Goal: Task Accomplishment & Management: Complete application form

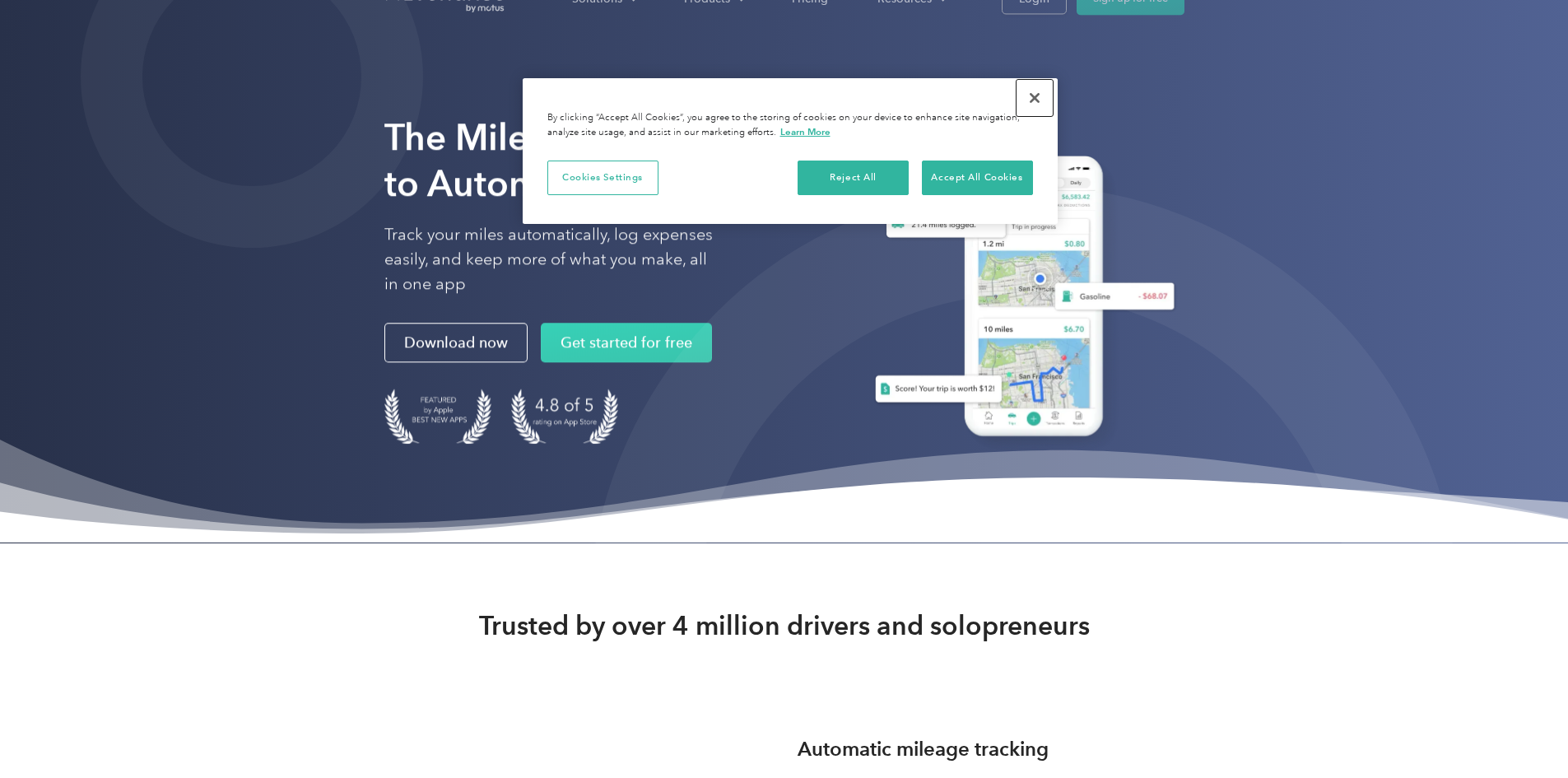
click at [1025, 93] on button "Close" at bounding box center [1035, 97] width 36 height 36
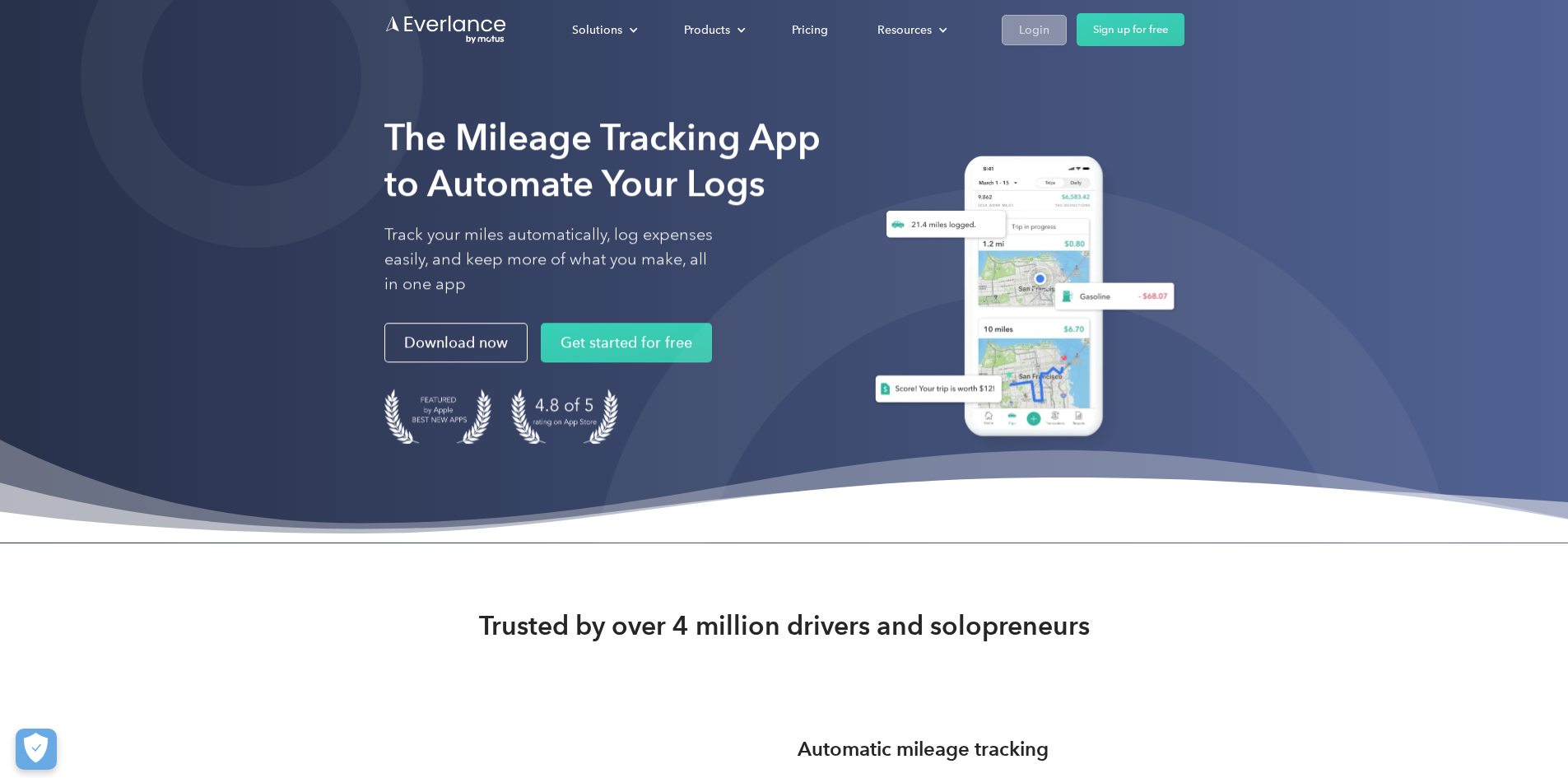
click at [1049, 28] on div "Login" at bounding box center [1034, 30] width 30 height 20
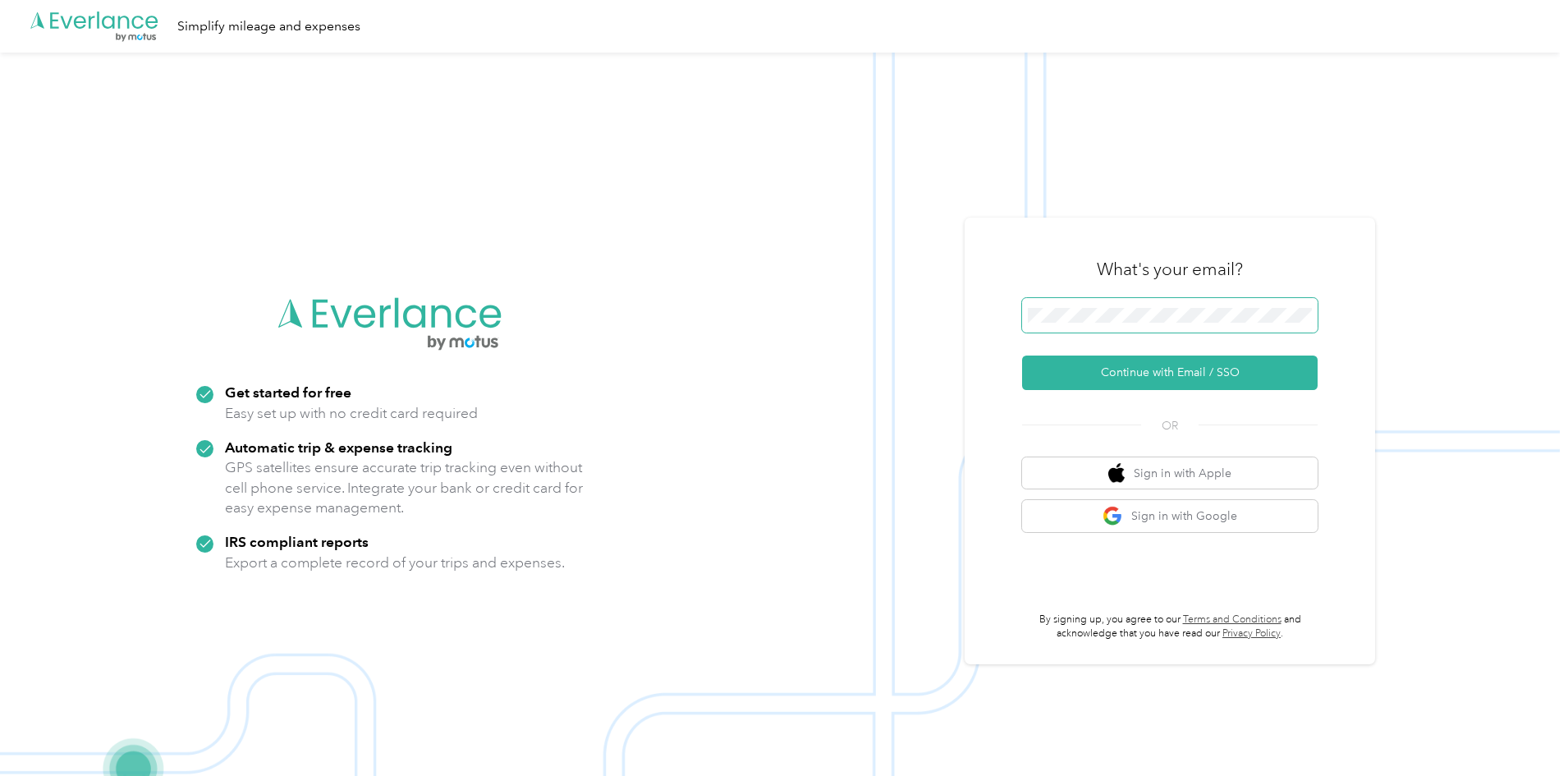
click at [1114, 303] on span at bounding box center [1169, 315] width 296 height 35
click at [1131, 368] on button "Continue with Email / SSO" at bounding box center [1169, 372] width 296 height 35
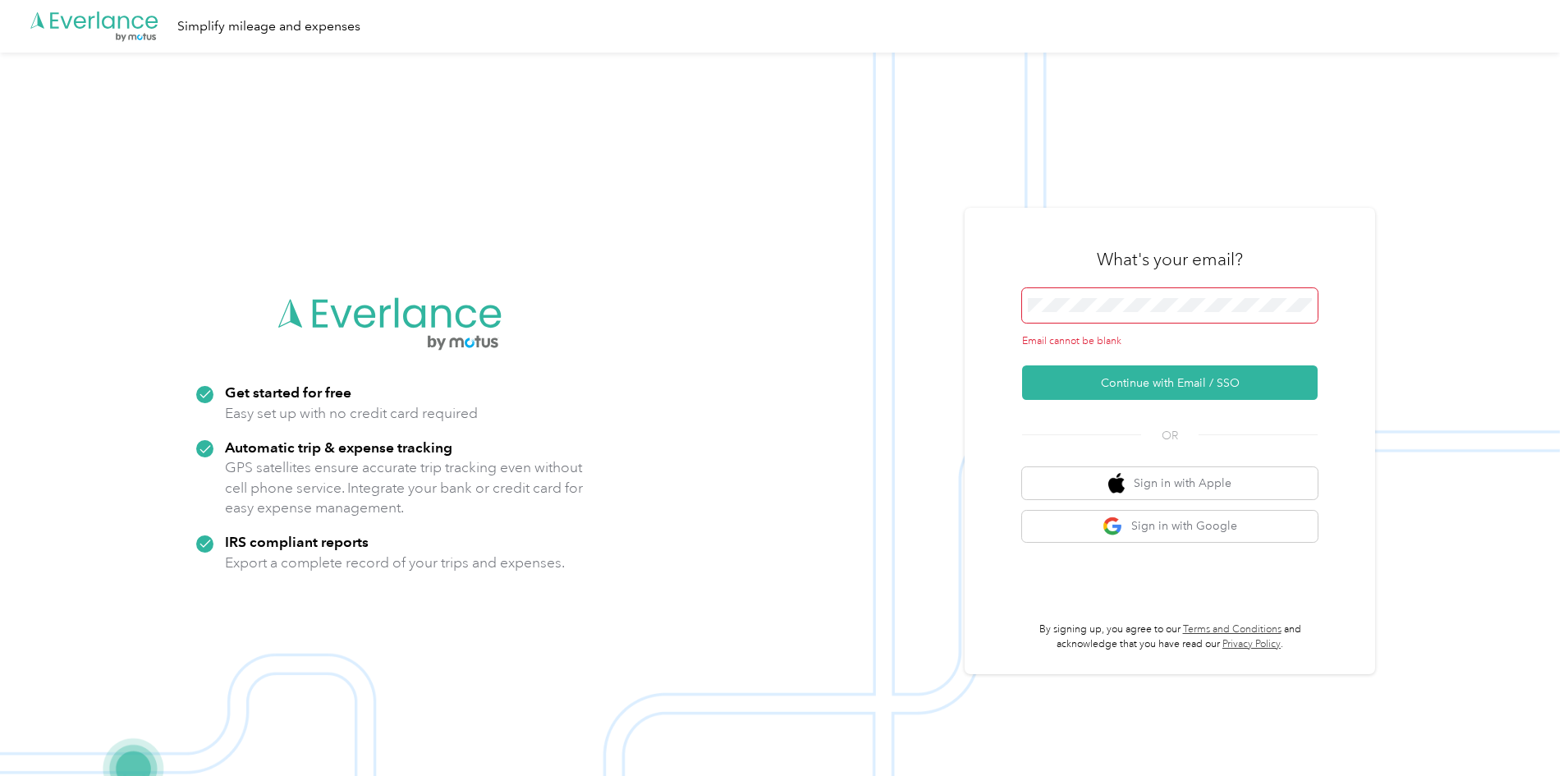
click at [1108, 315] on span at bounding box center [1169, 305] width 296 height 35
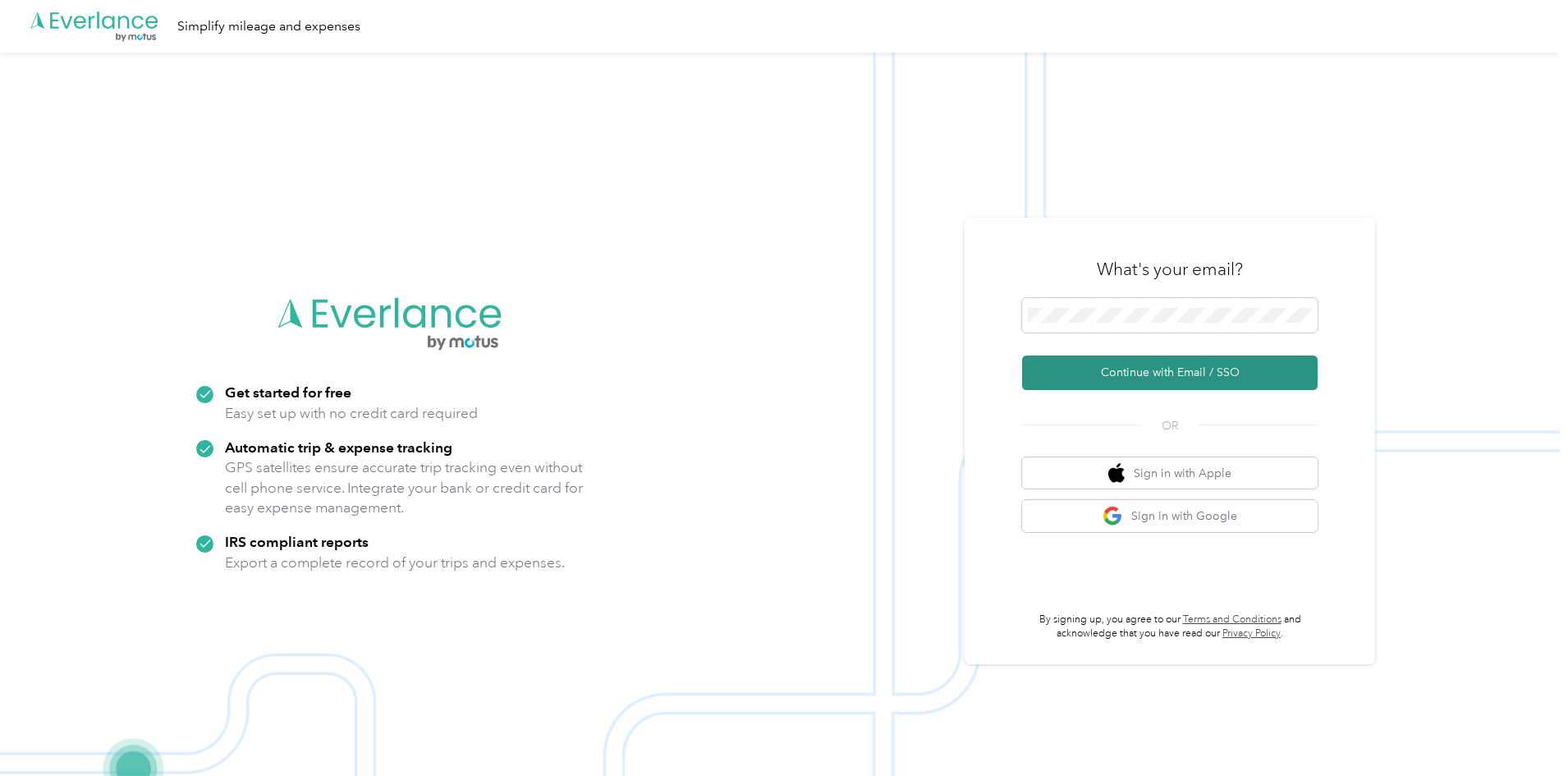
click at [1140, 383] on button "Continue with Email / SSO" at bounding box center [1169, 372] width 296 height 35
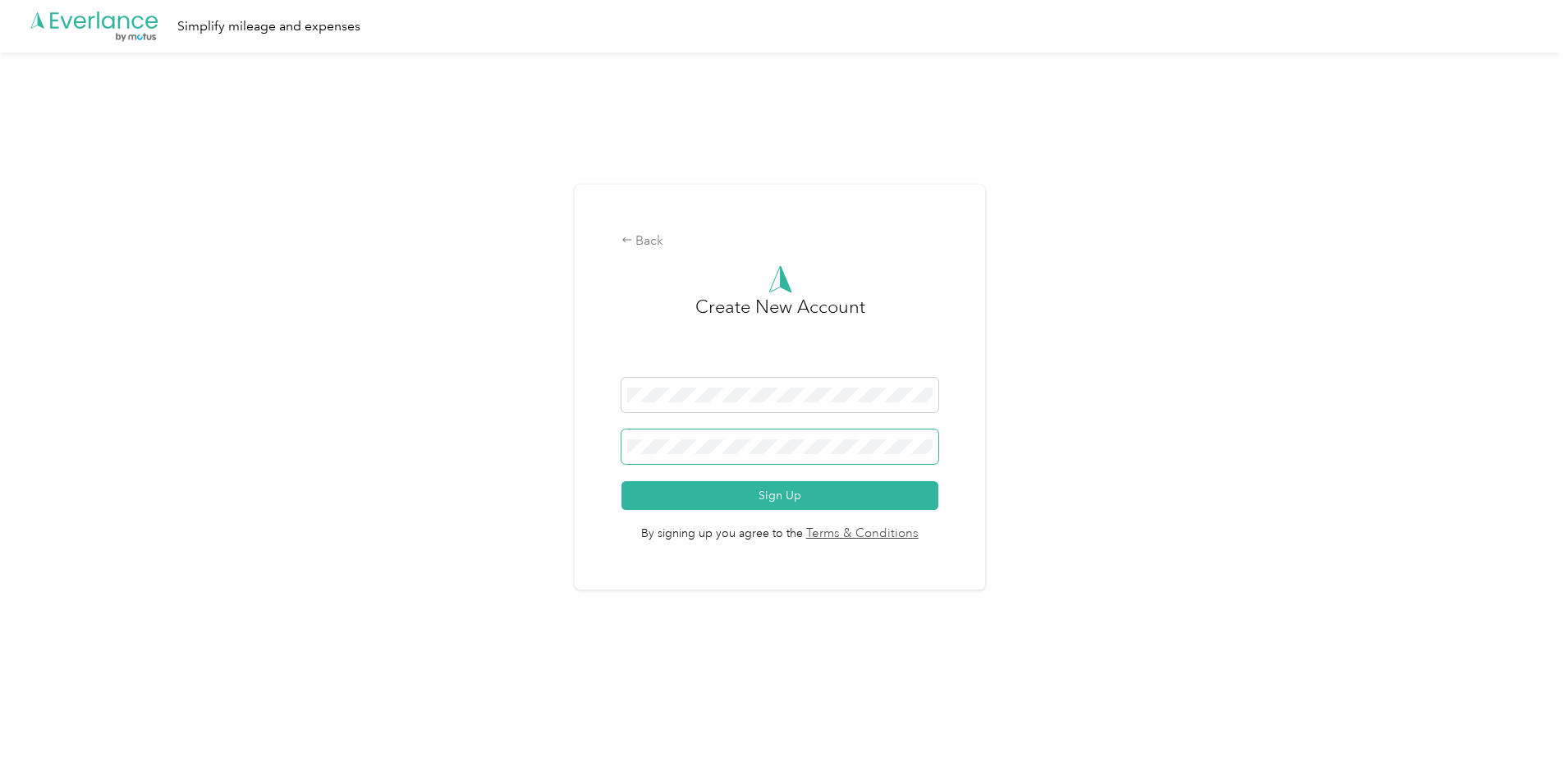
click at [621, 481] on button "Sign Up" at bounding box center [780, 496] width 317 height 29
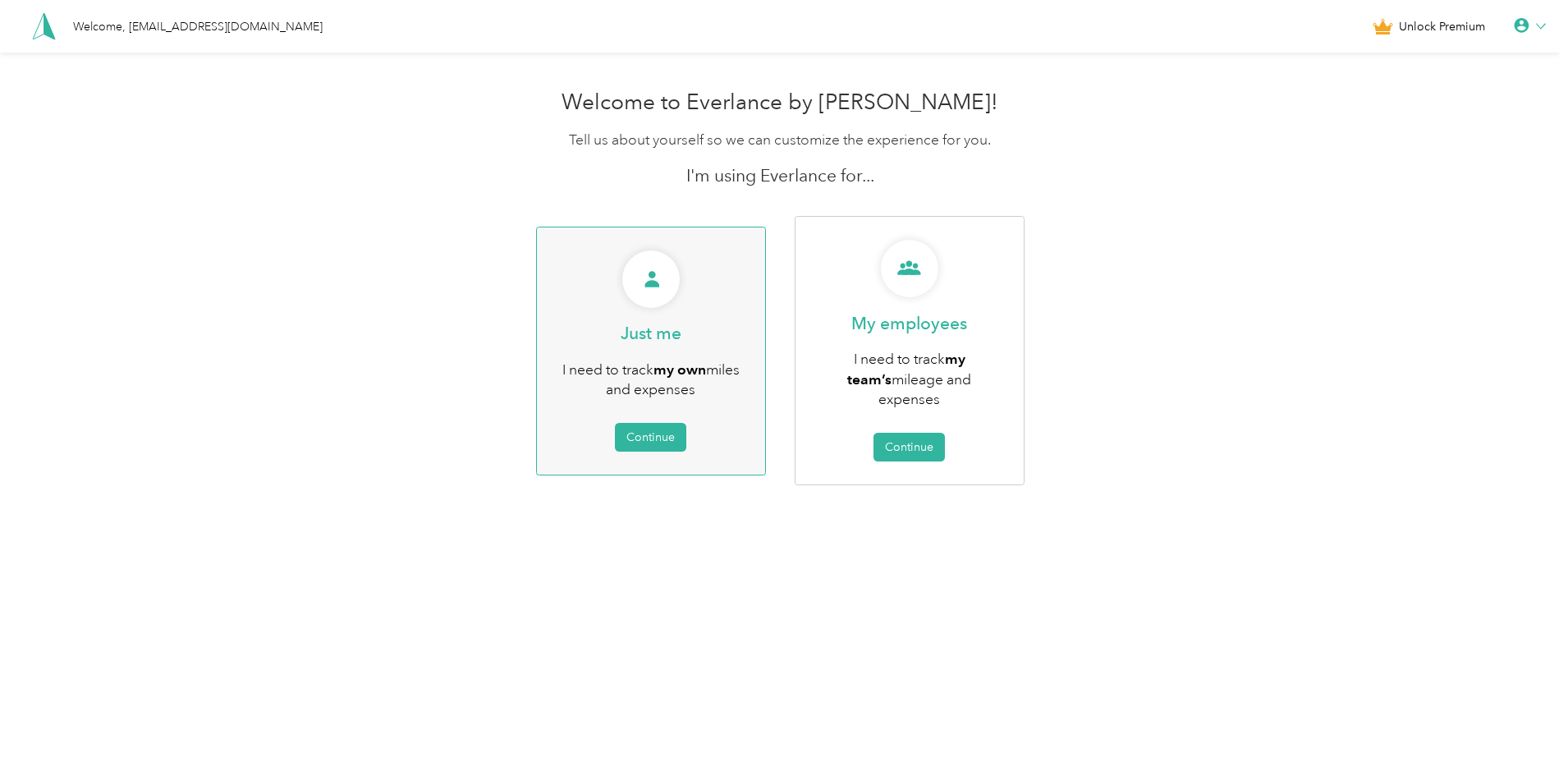
click at [649, 396] on div "Just me I need to track my own miles and expenses Continue" at bounding box center [651, 350] width 230 height 249
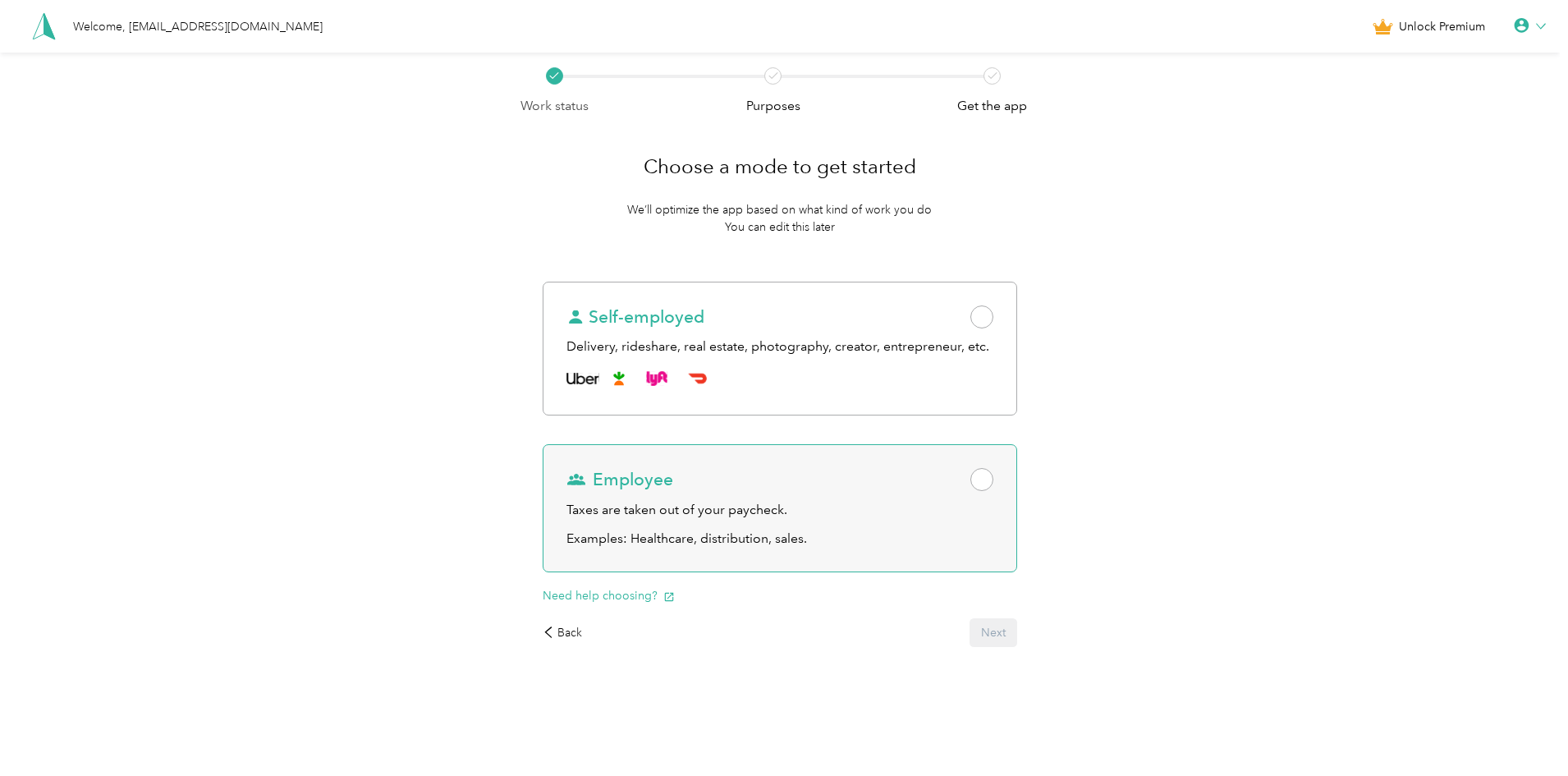
click at [871, 472] on div "Employee" at bounding box center [779, 479] width 426 height 23
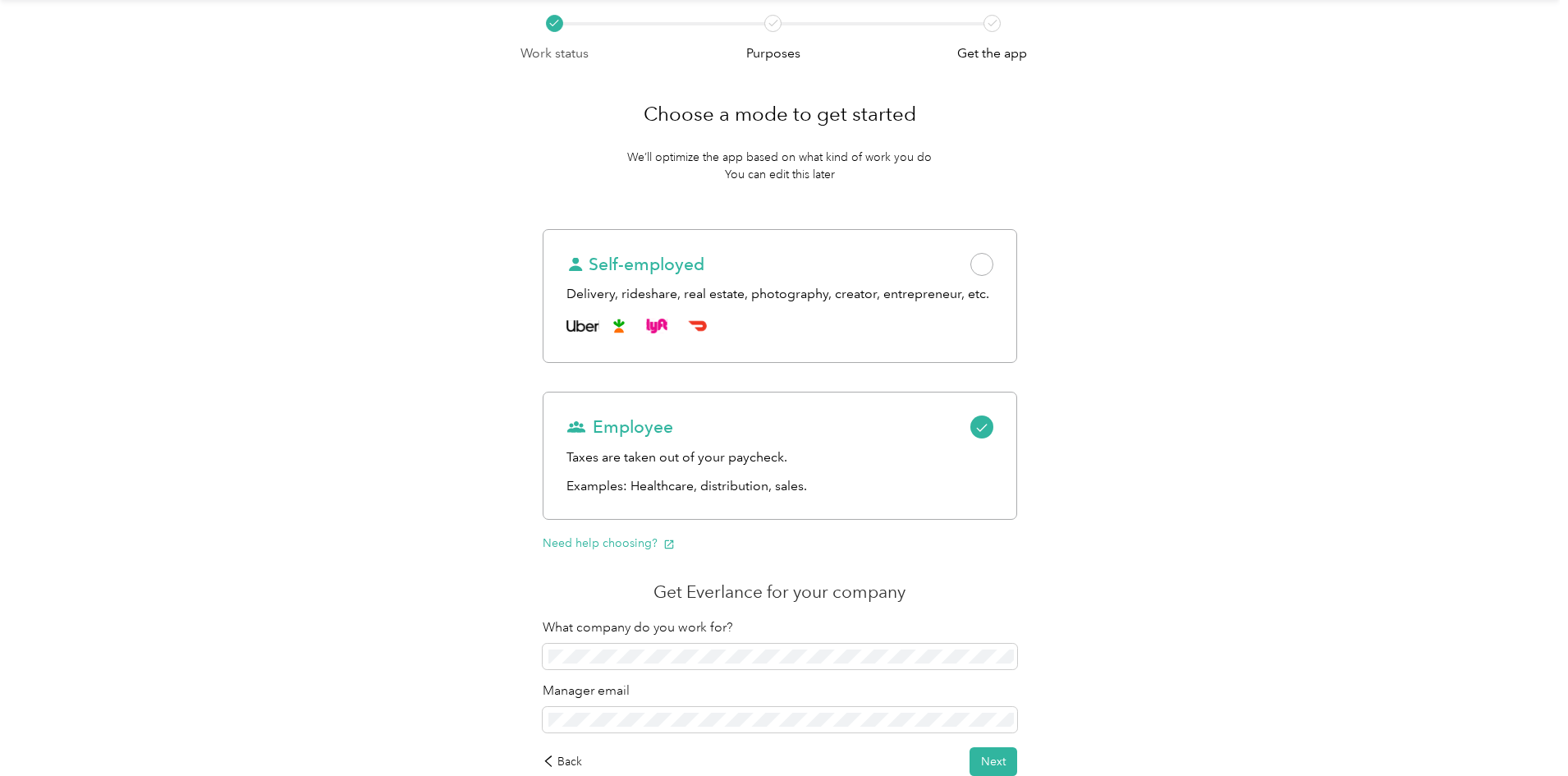
scroll to position [156, 0]
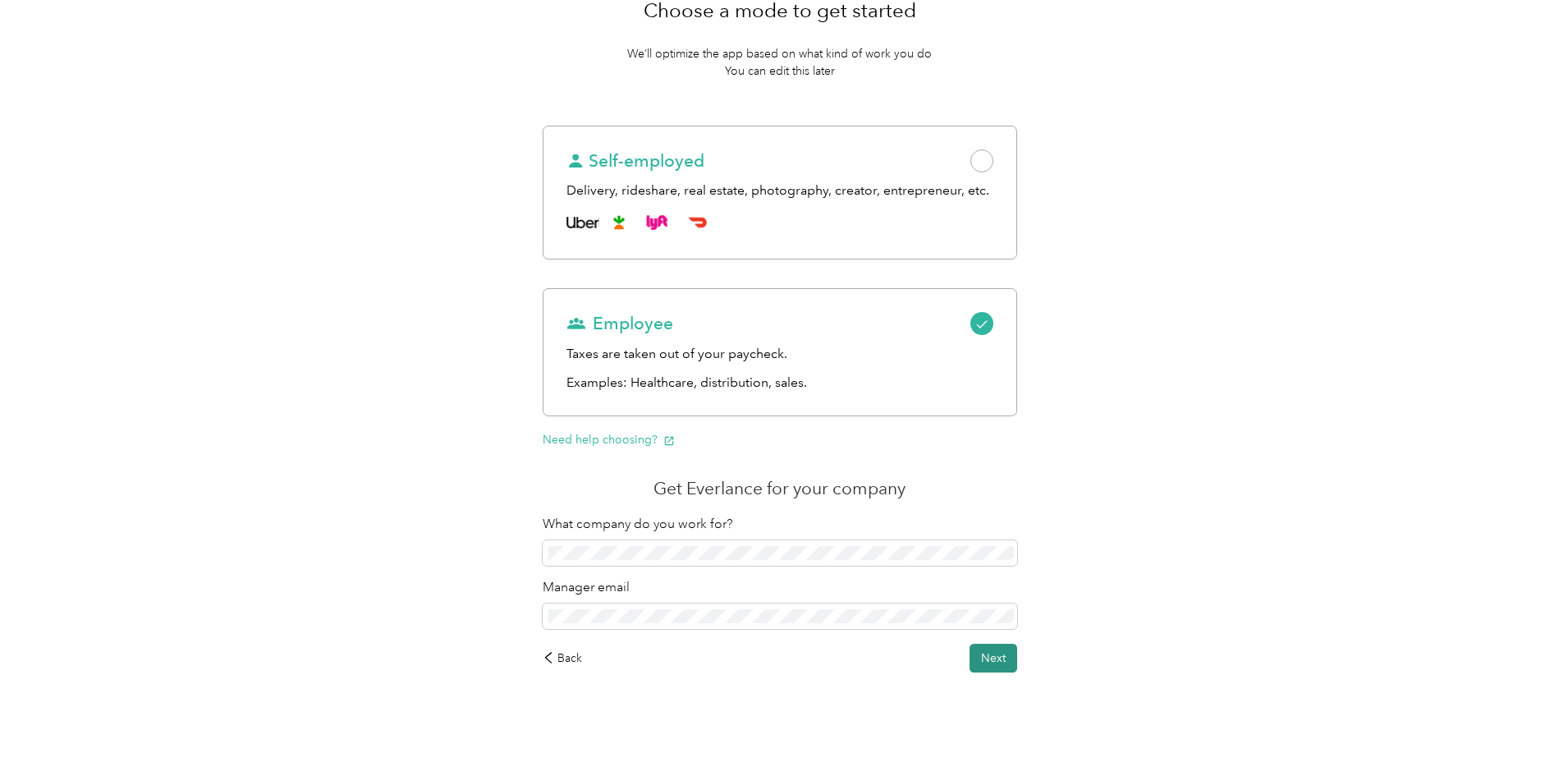
click at [985, 657] on button "Next" at bounding box center [993, 658] width 47 height 29
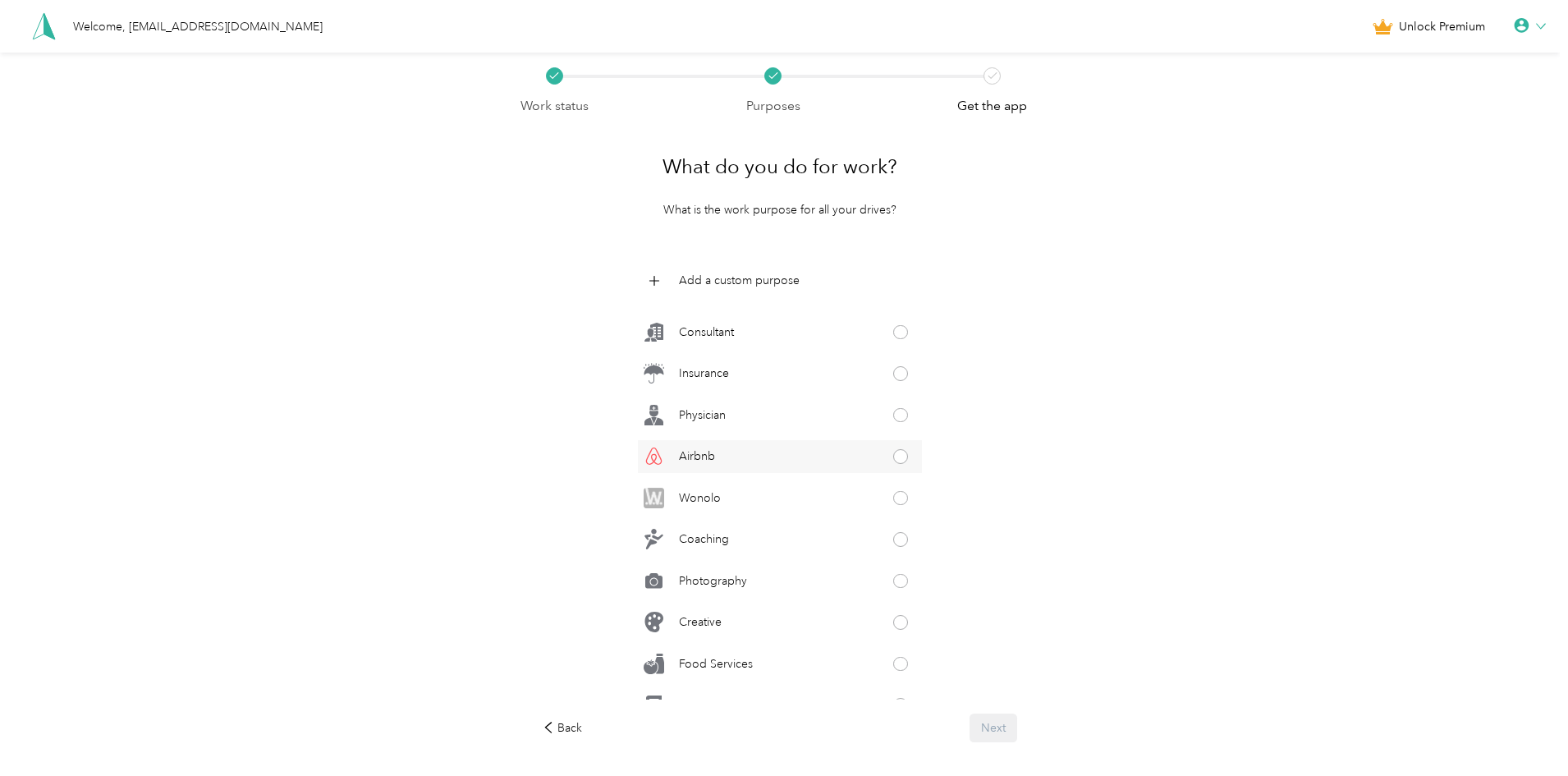
scroll to position [657, 0]
click at [752, 574] on p "Food Services" at bounding box center [715, 583] width 73 height 17
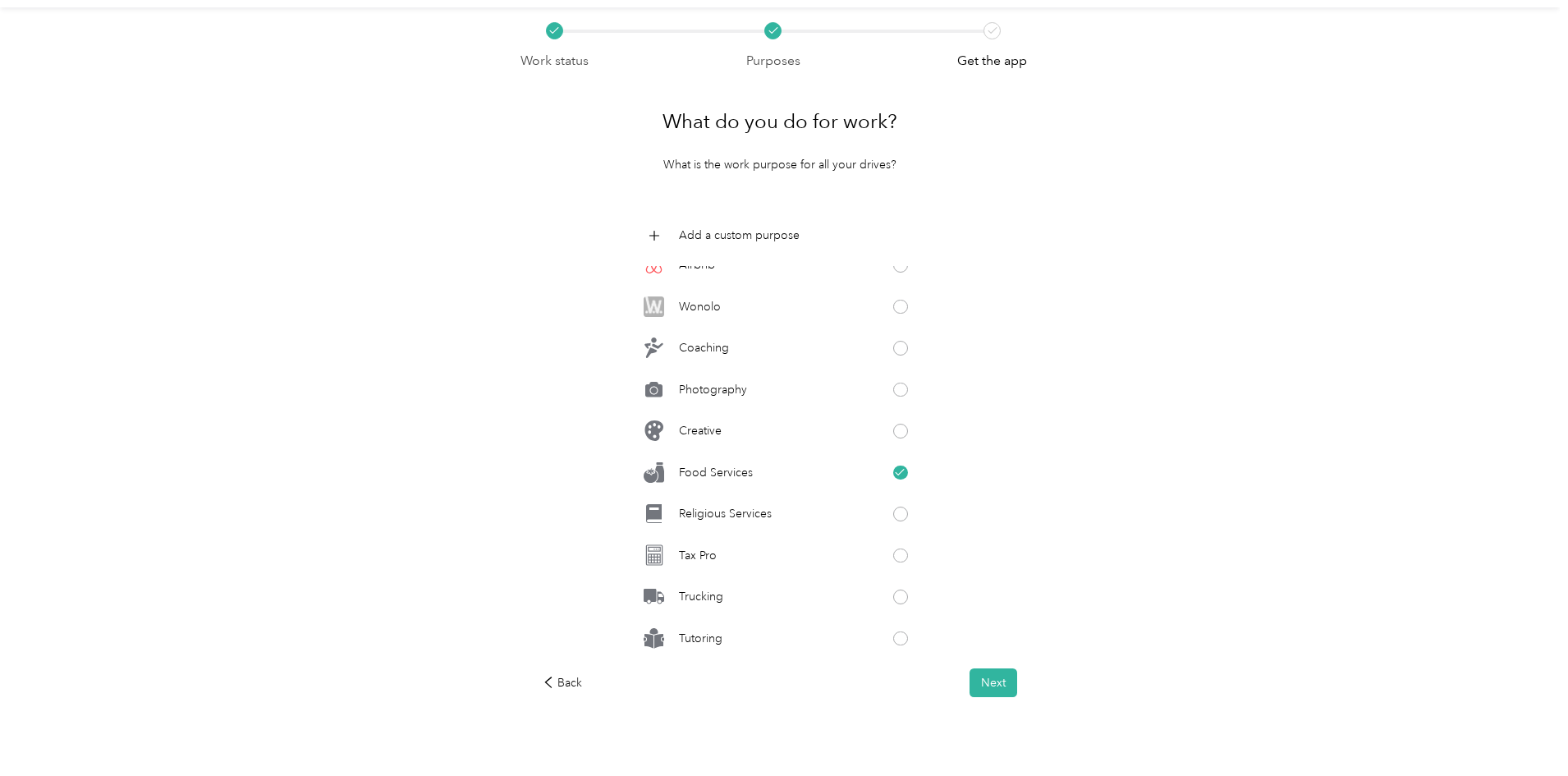
scroll to position [70, 0]
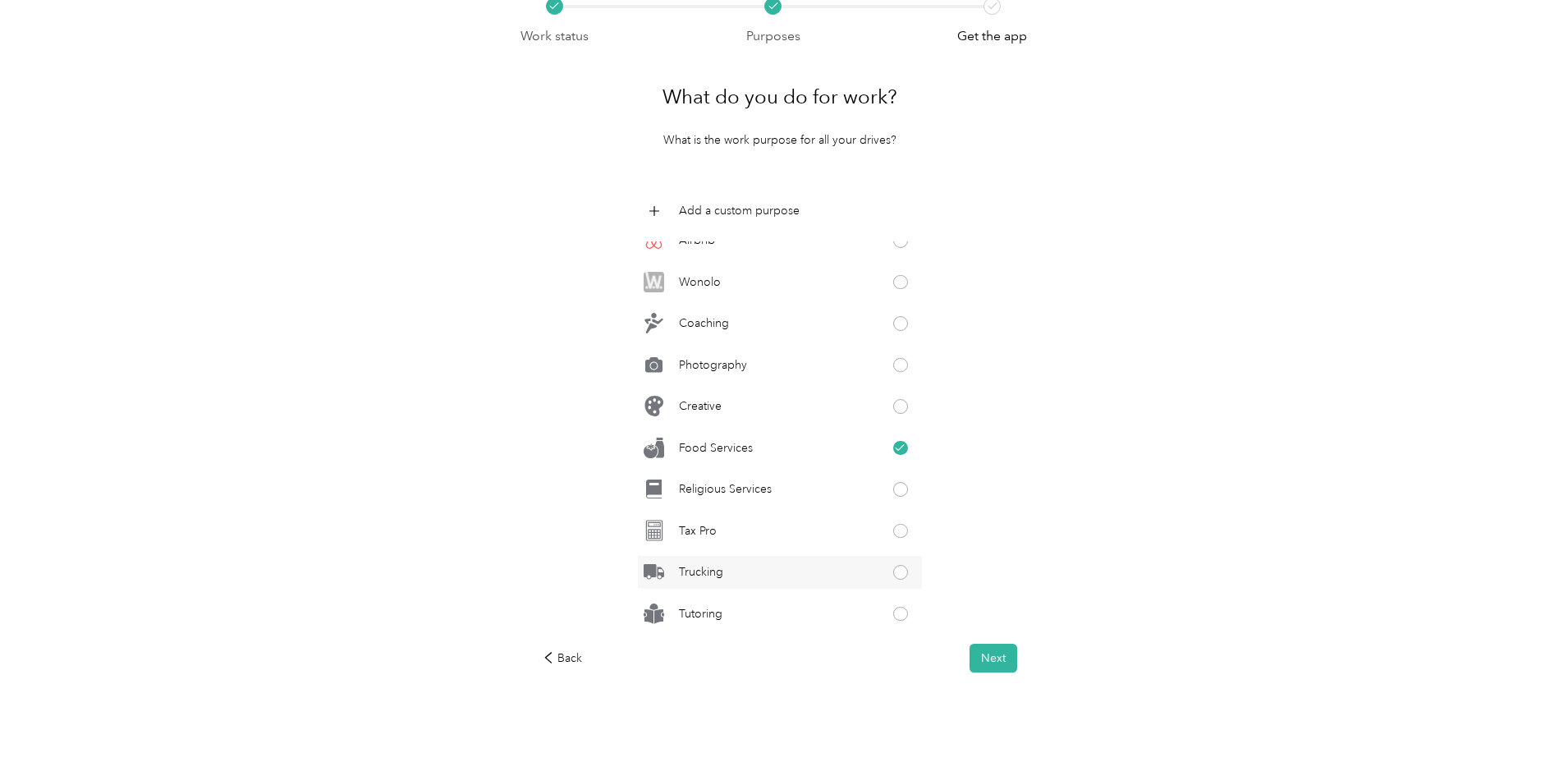
click at [746, 573] on div "Trucking" at bounding box center [779, 572] width 284 height 33
click at [826, 443] on div "Food Services" at bounding box center [779, 447] width 284 height 33
click at [991, 659] on button "Next" at bounding box center [993, 658] width 47 height 29
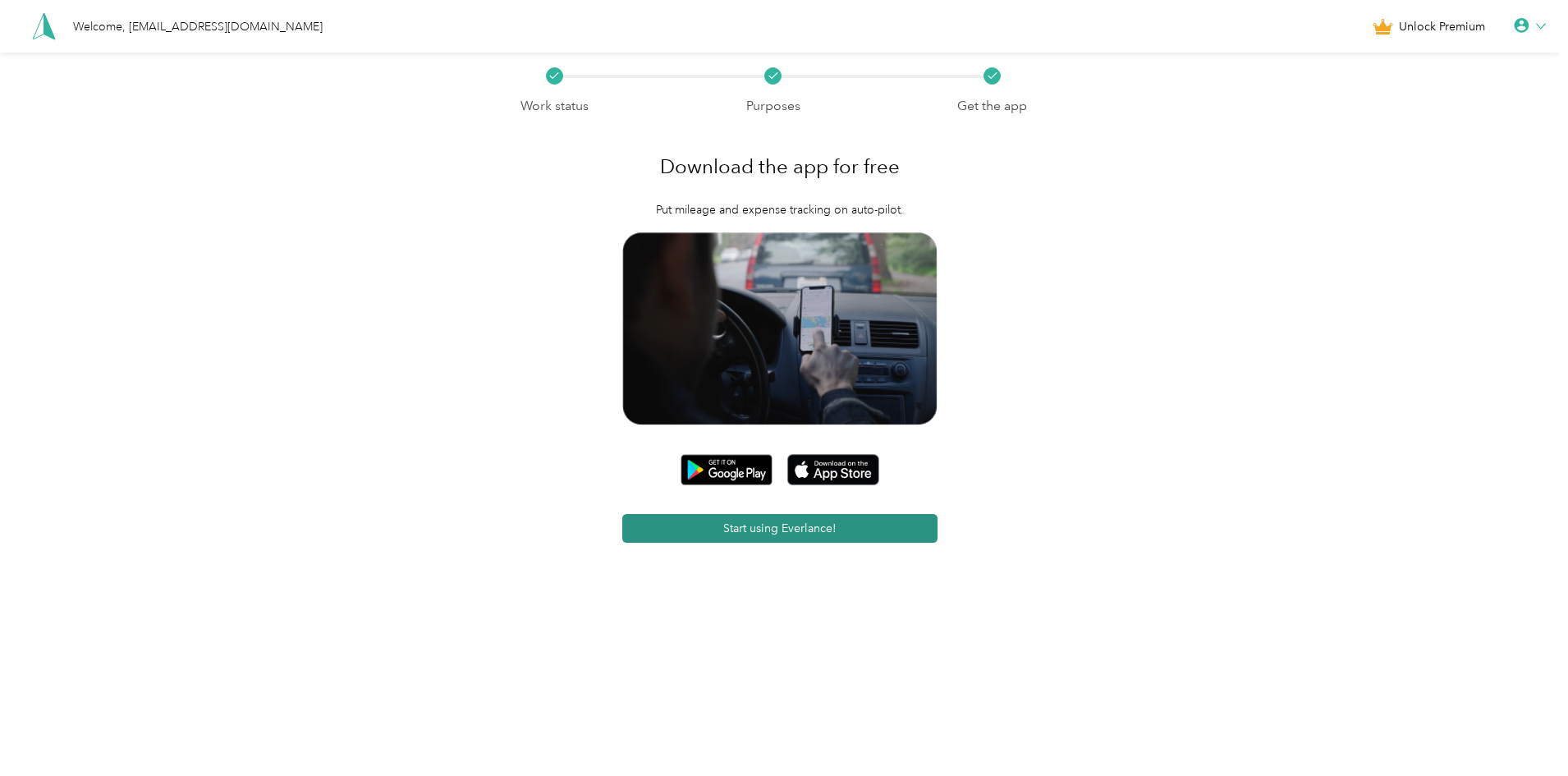
click at [847, 534] on button "Start using Everlance!" at bounding box center [780, 529] width 316 height 29
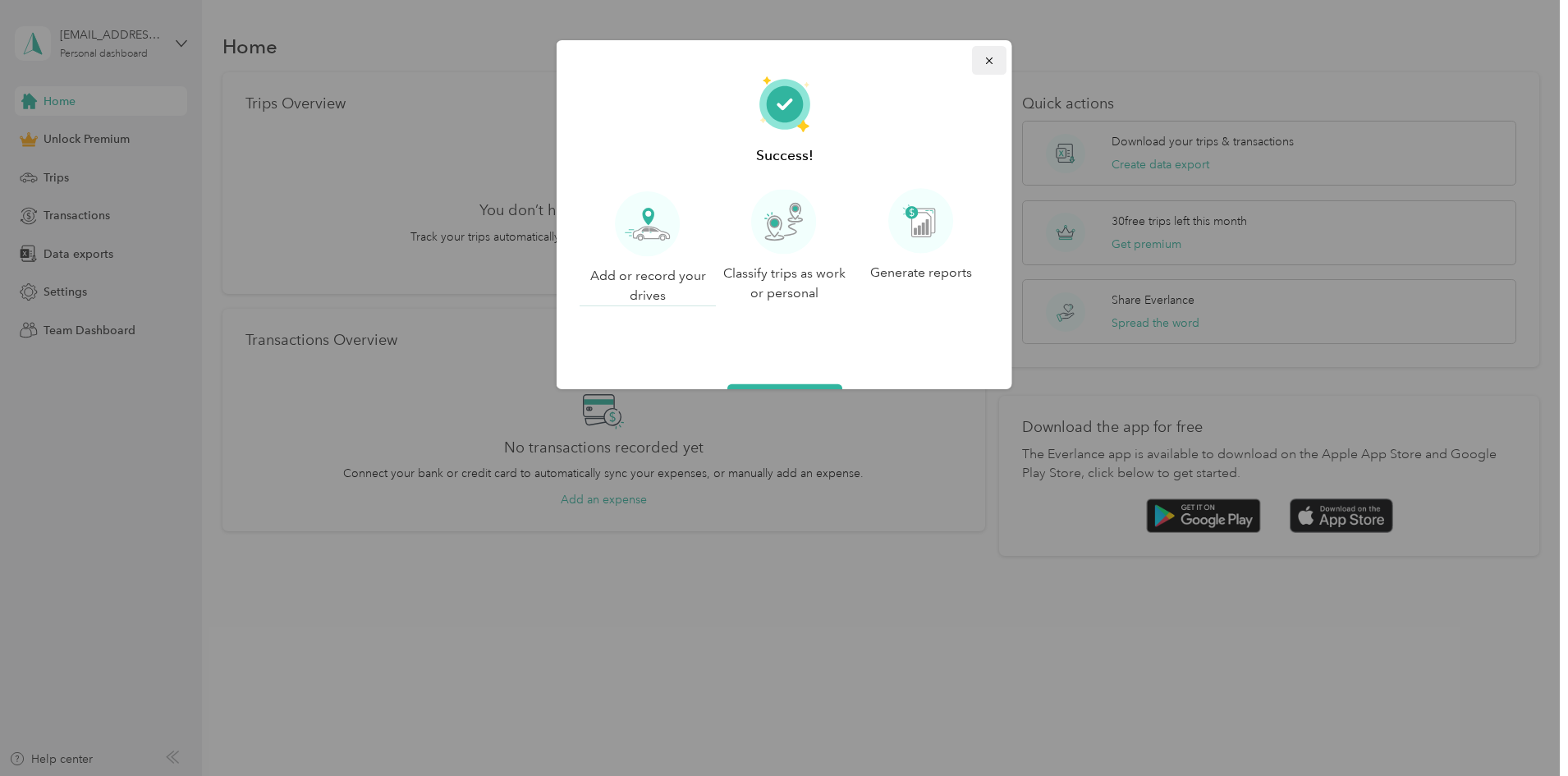
click at [984, 57] on icon "button" at bounding box center [990, 61] width 12 height 12
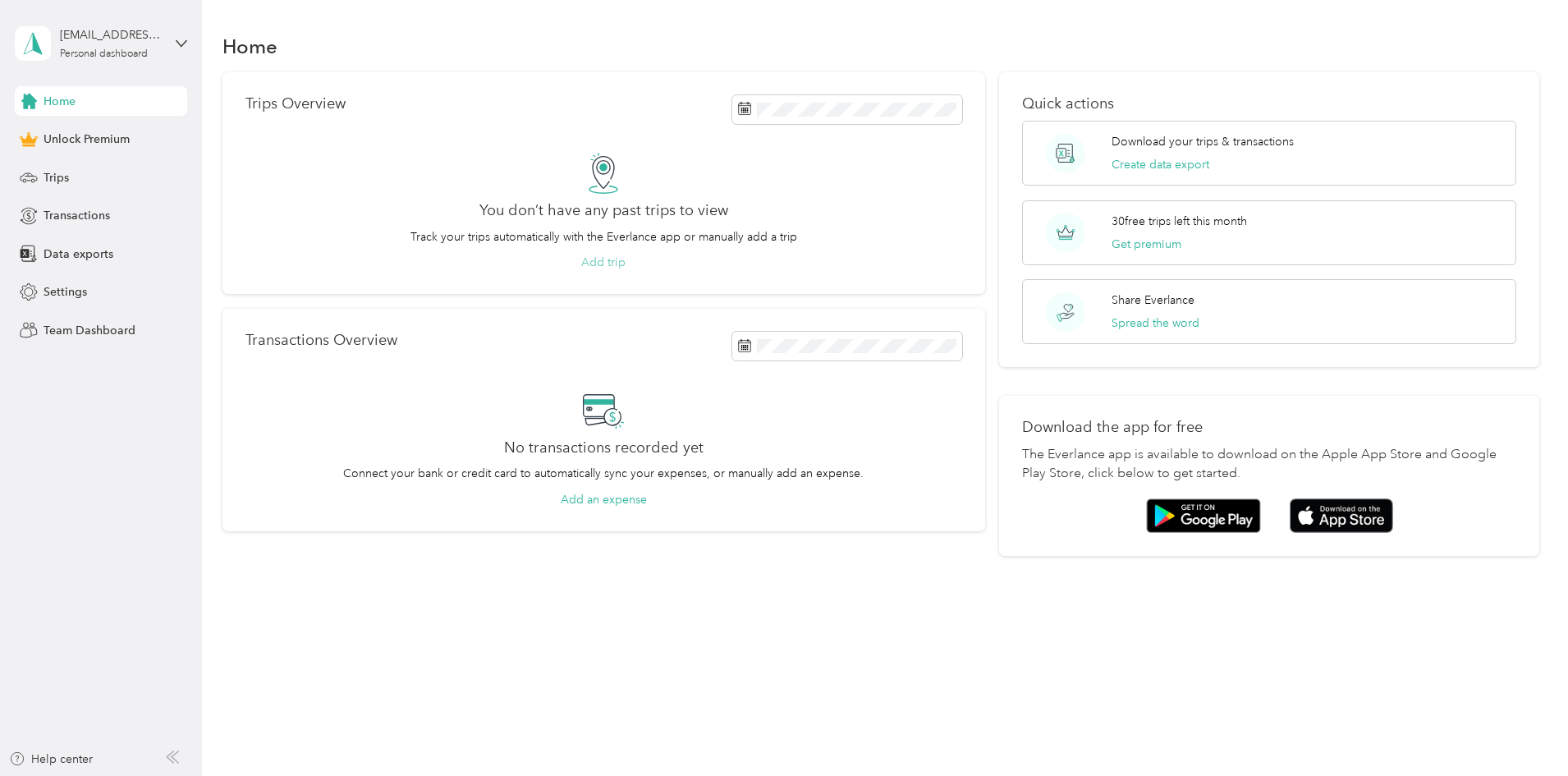
click at [626, 258] on button "Add trip" at bounding box center [603, 262] width 44 height 17
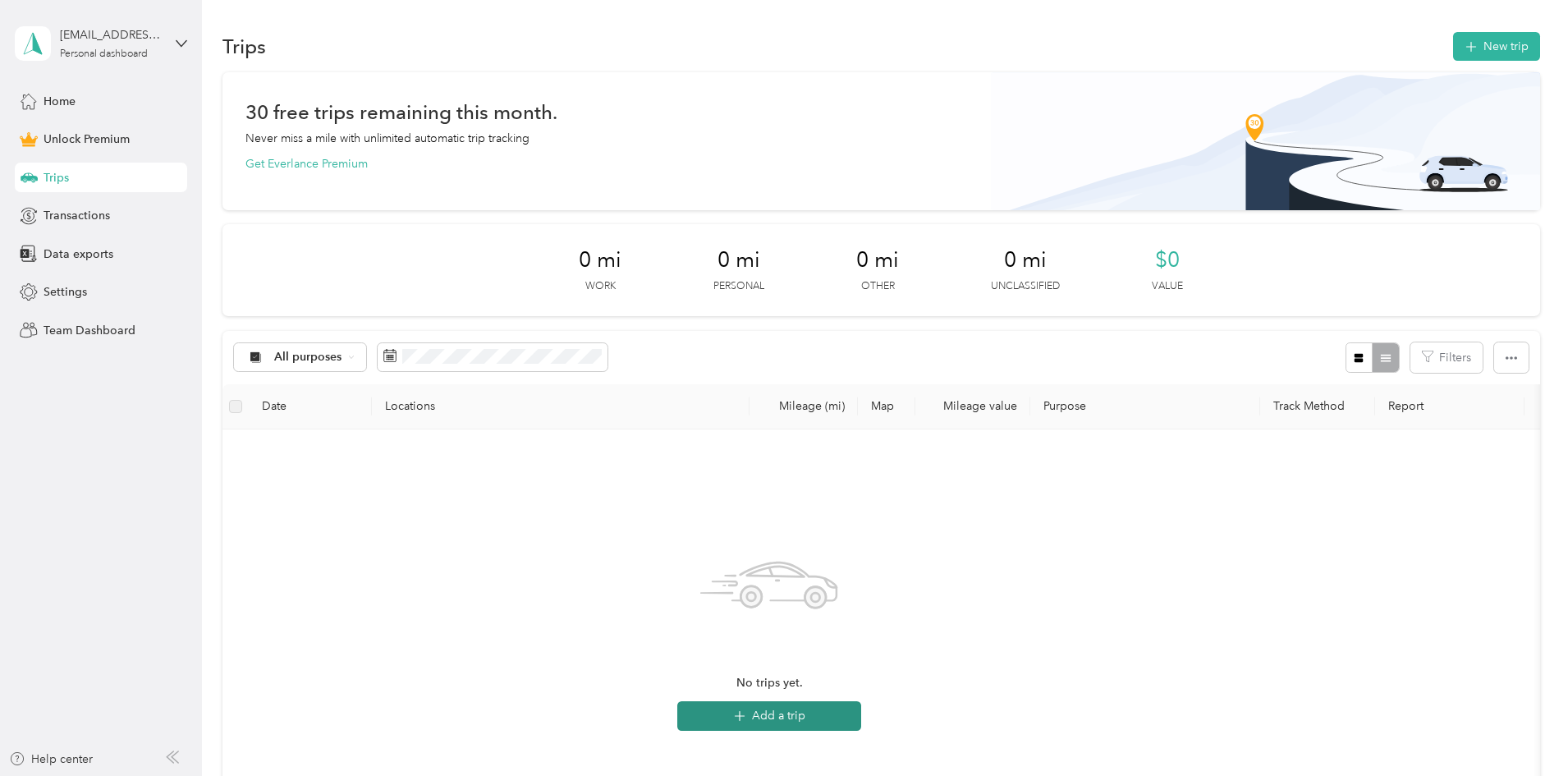
click at [861, 714] on button "Add a trip" at bounding box center [769, 715] width 184 height 30
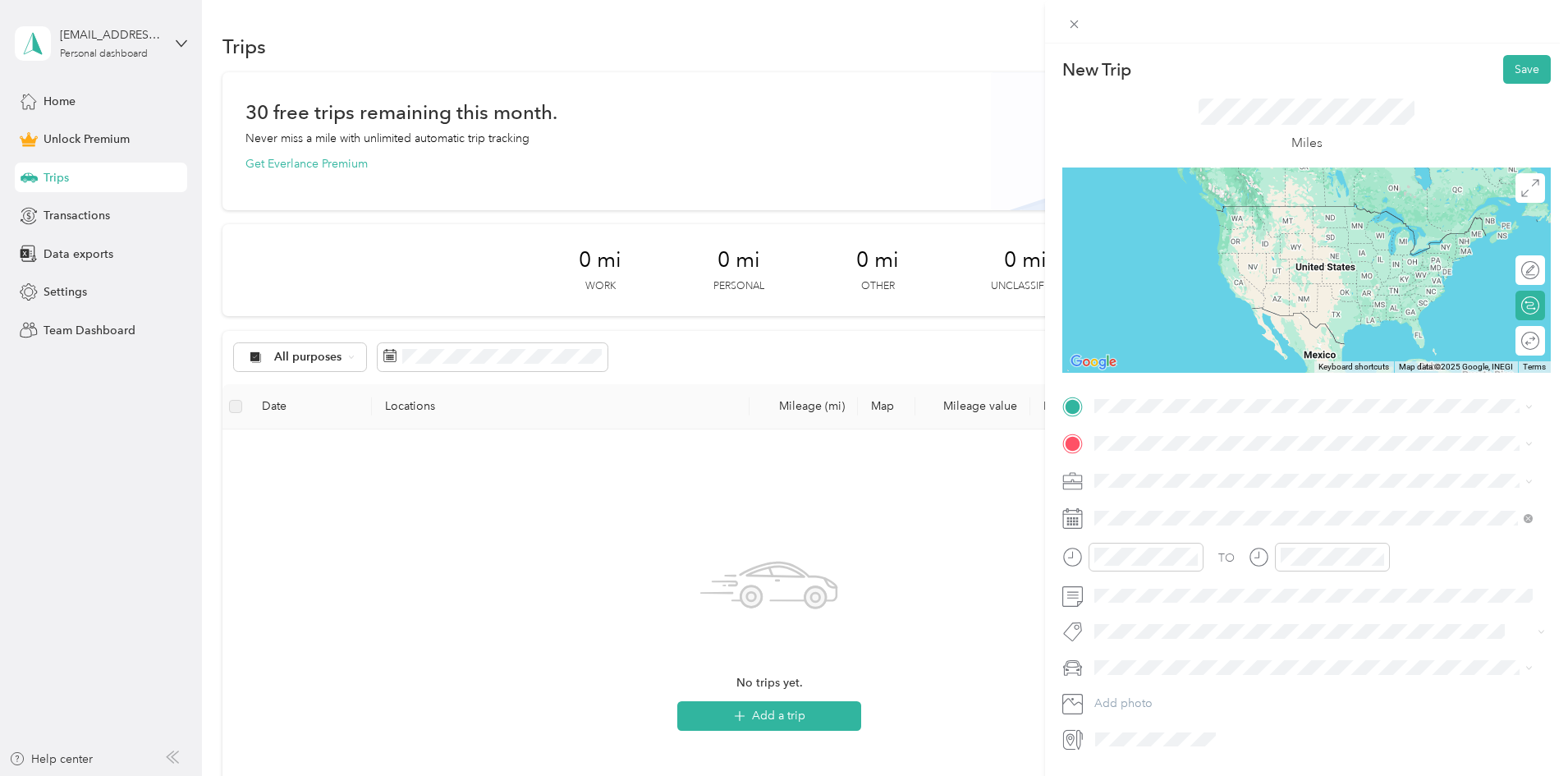
click at [1171, 462] on span "[STREET_ADDRESS][US_STATE]" at bounding box center [1207, 461] width 164 height 14
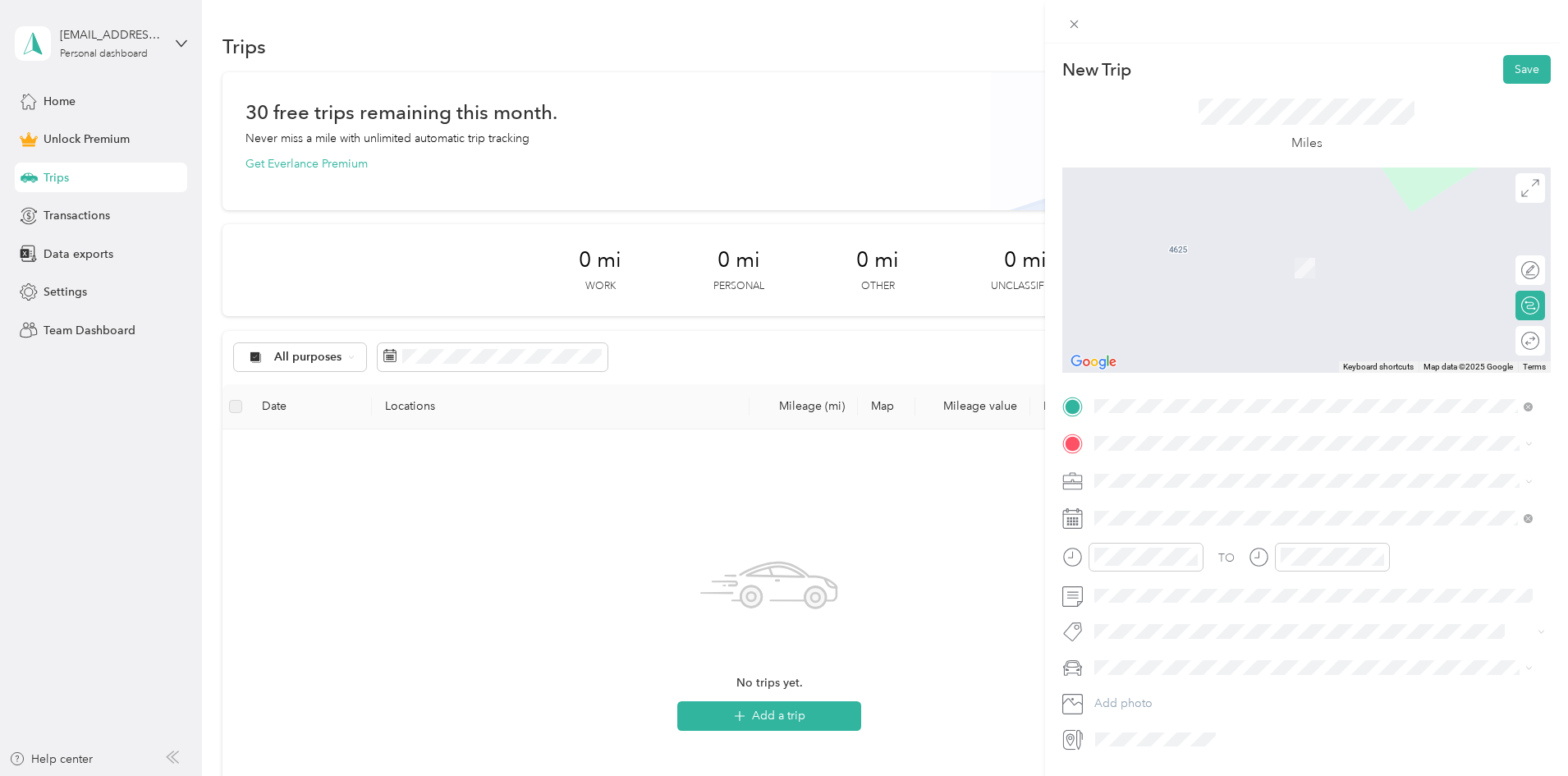
click at [1247, 542] on span "[STREET_ADDRESS][US_STATE]" at bounding box center [1207, 534] width 164 height 14
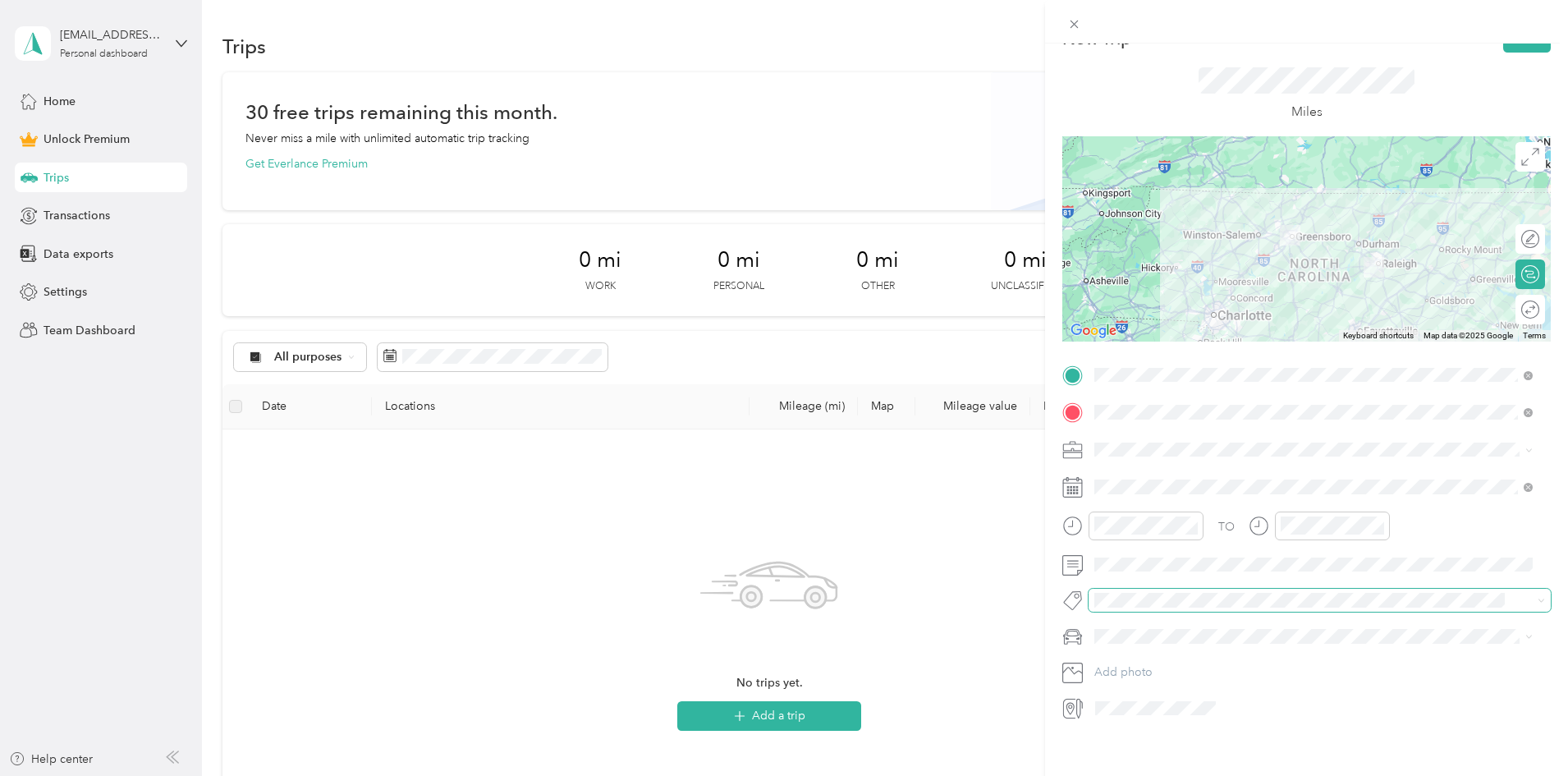
scroll to position [48, 0]
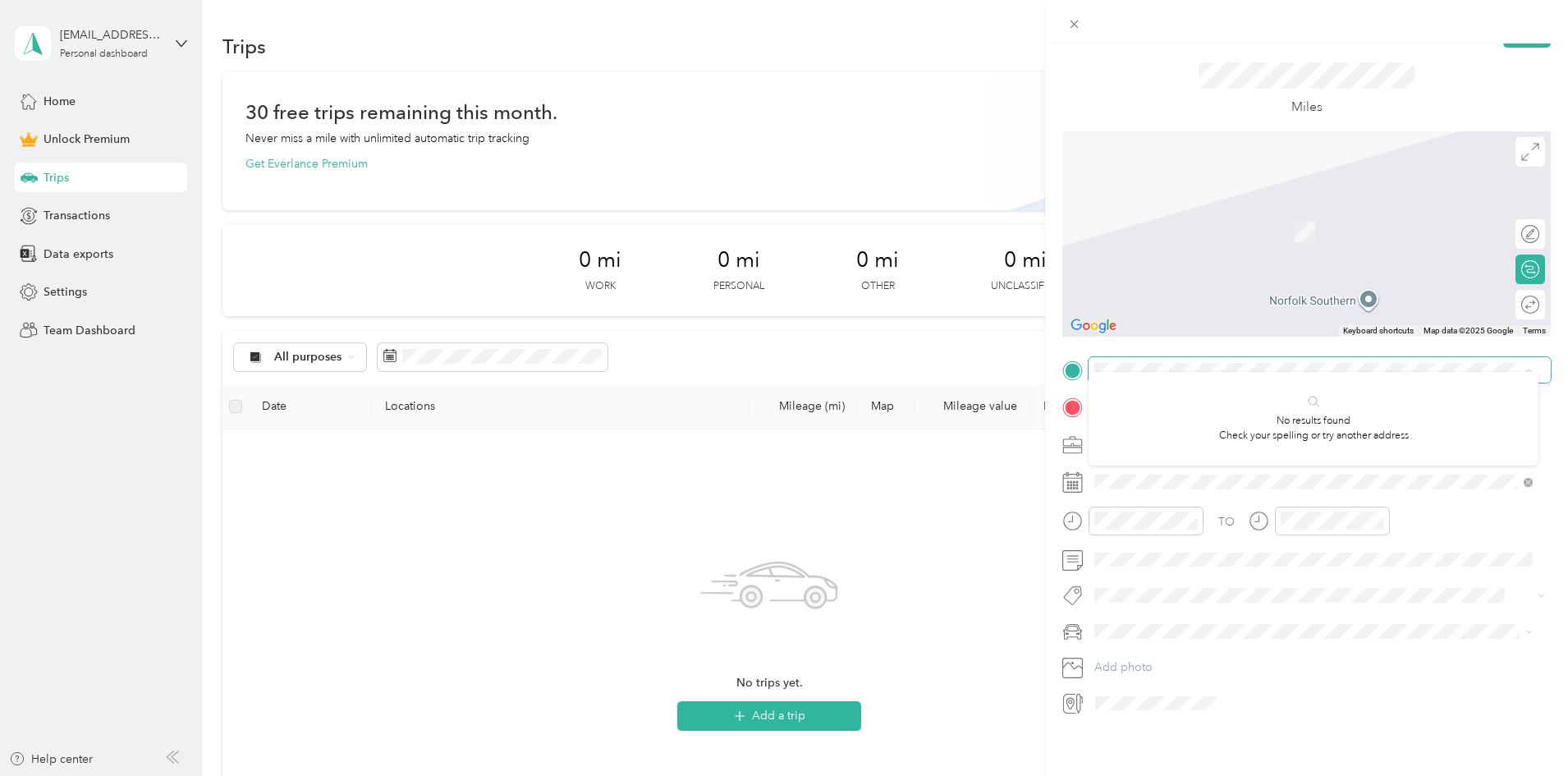
click at [1317, 357] on span at bounding box center [1319, 370] width 462 height 26
click at [1198, 417] on span "[STREET_ADDRESS][US_STATE]" at bounding box center [1207, 416] width 164 height 14
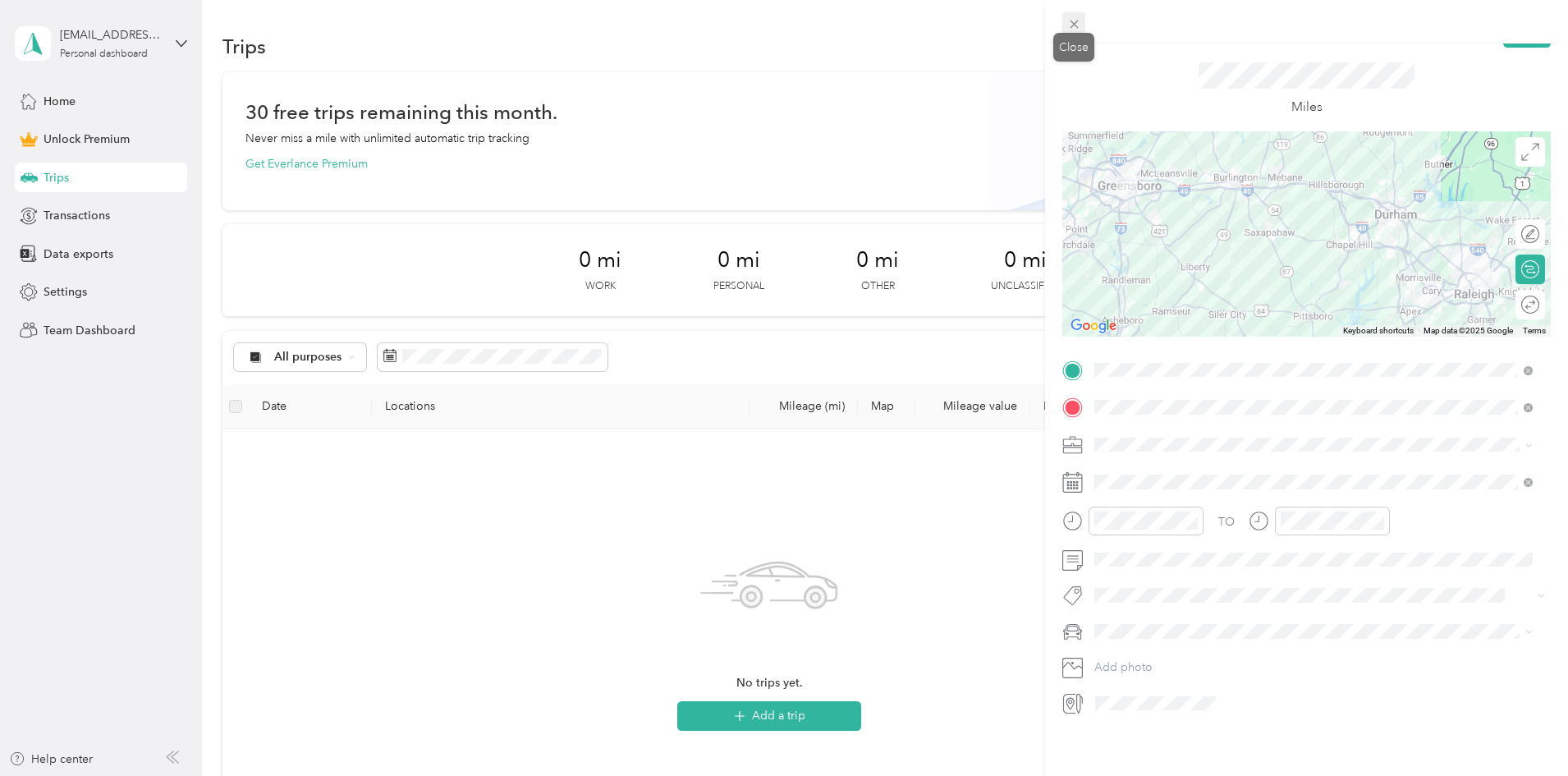
click at [1077, 24] on icon at bounding box center [1074, 24] width 14 height 14
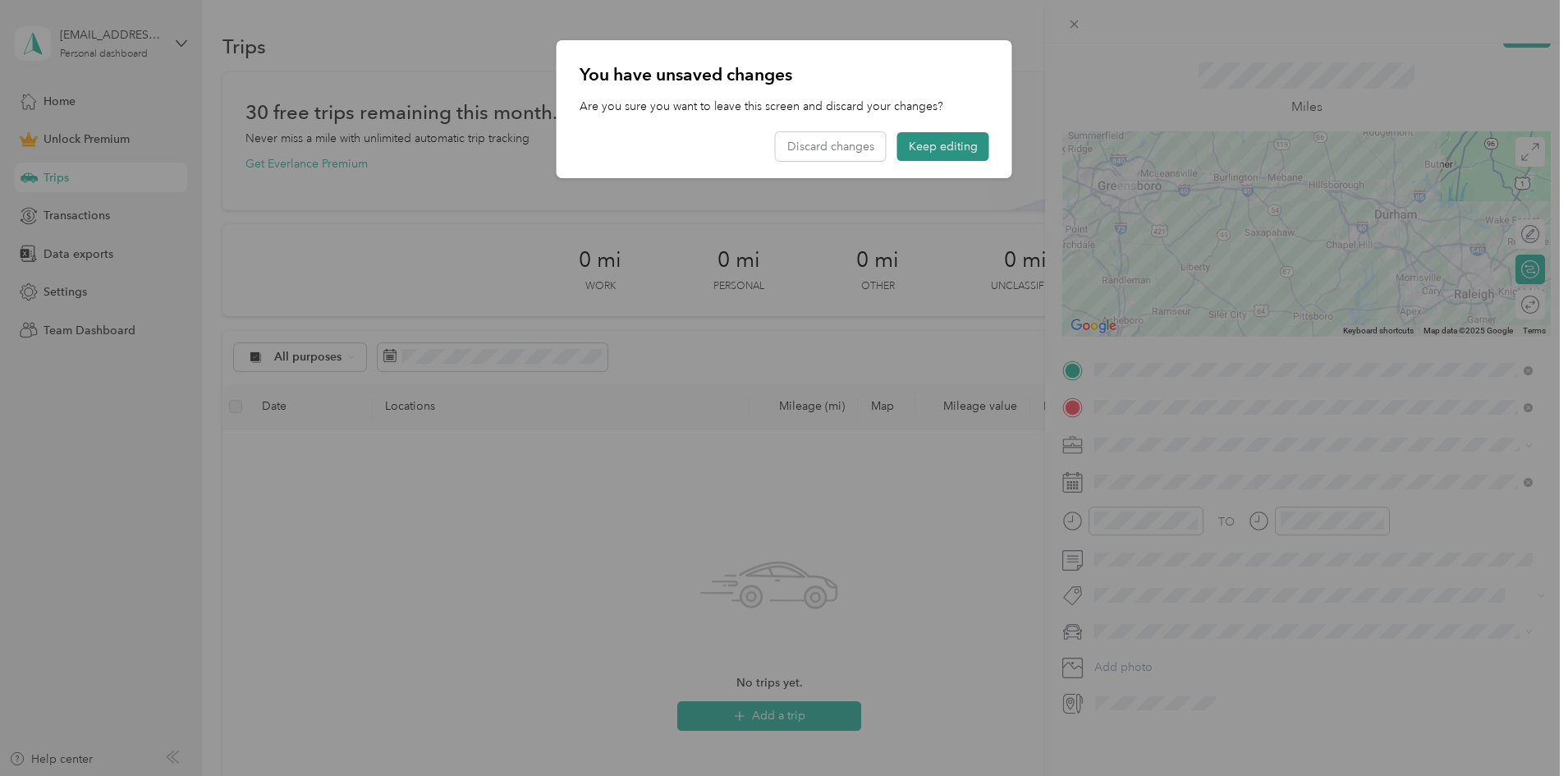
click at [928, 154] on button "Keep editing" at bounding box center [943, 147] width 92 height 29
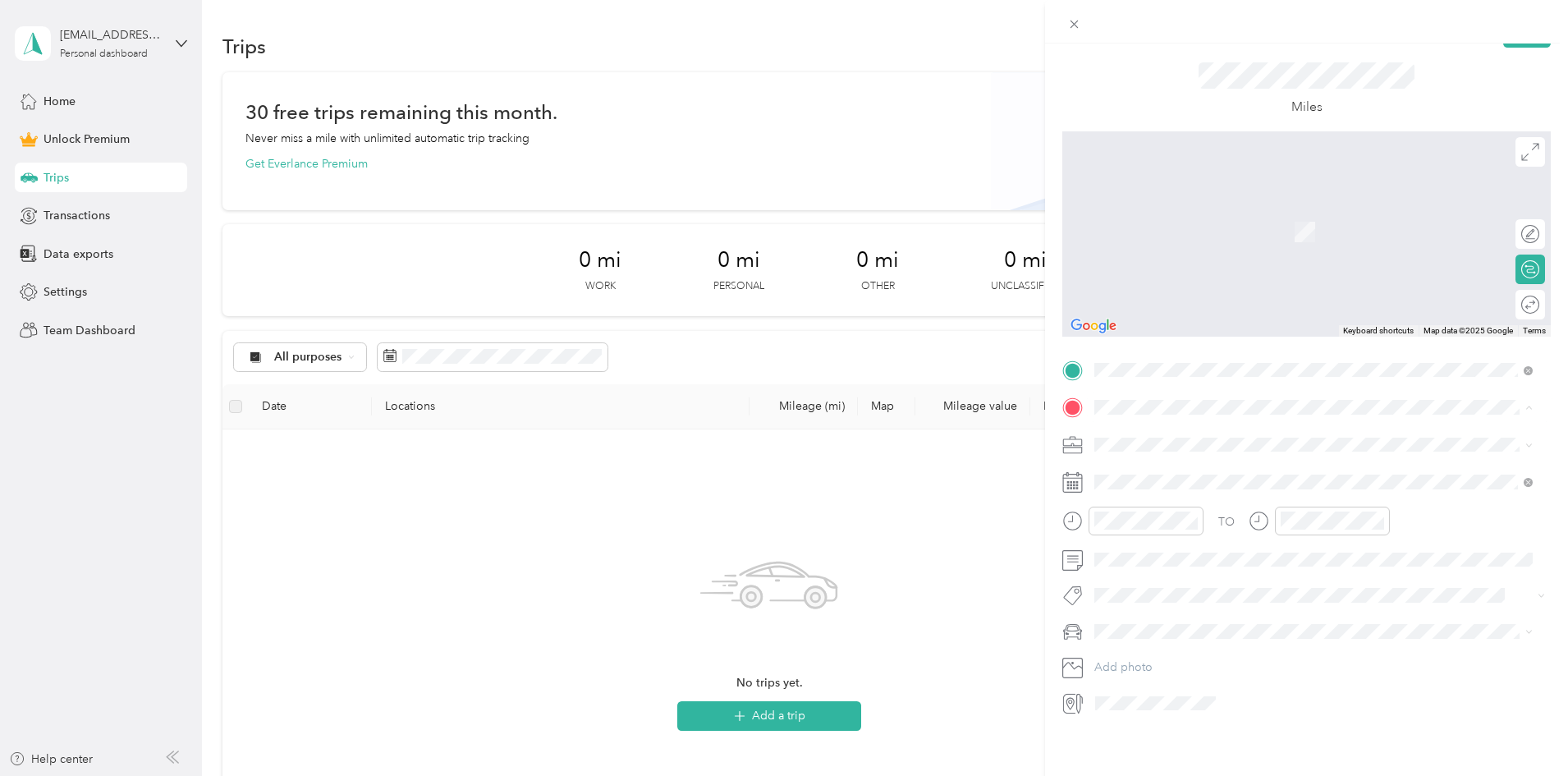
click at [1181, 461] on span "[STREET_ADDRESS][US_STATE]" at bounding box center [1207, 453] width 164 height 14
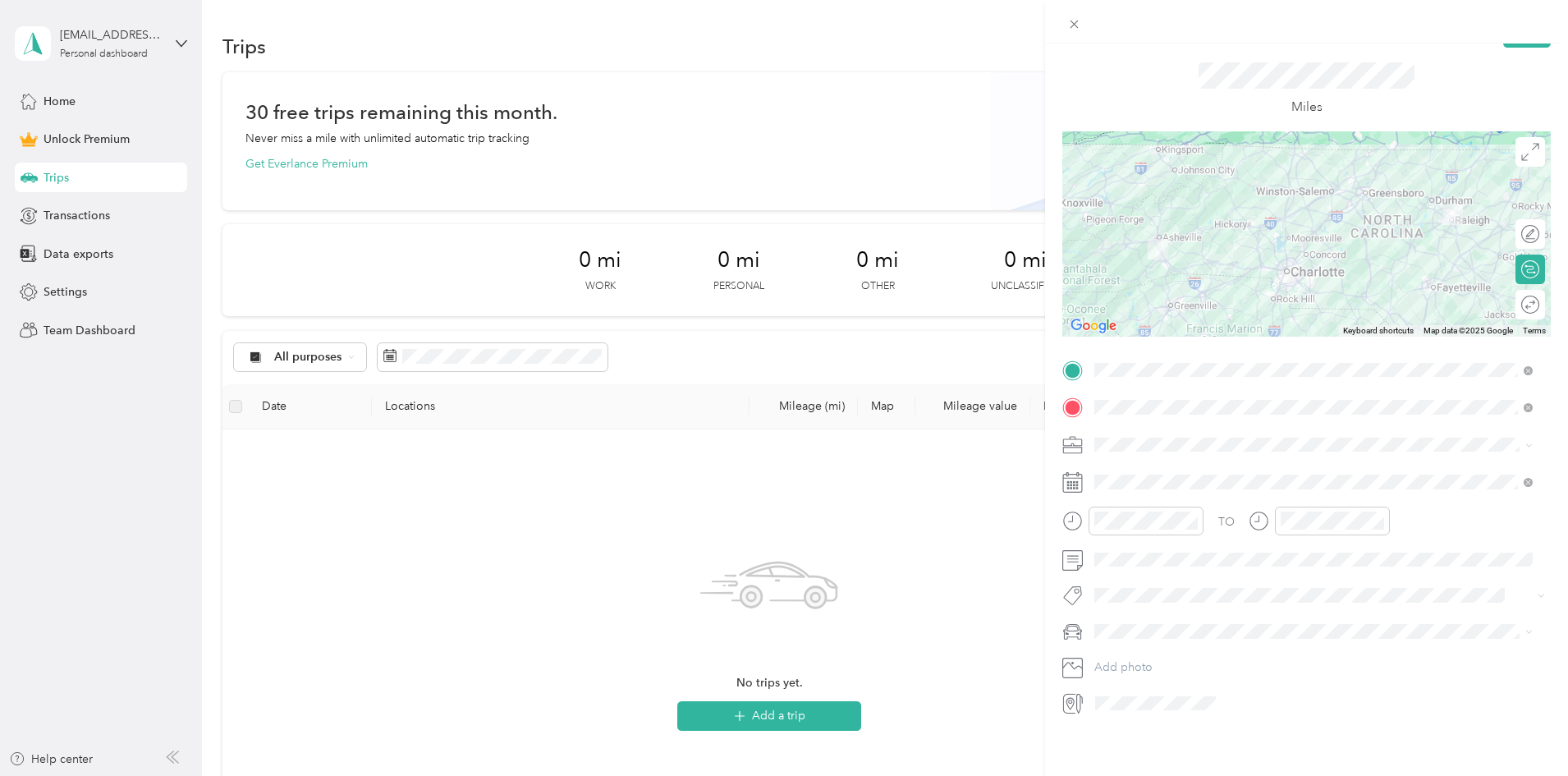
scroll to position [30, 0]
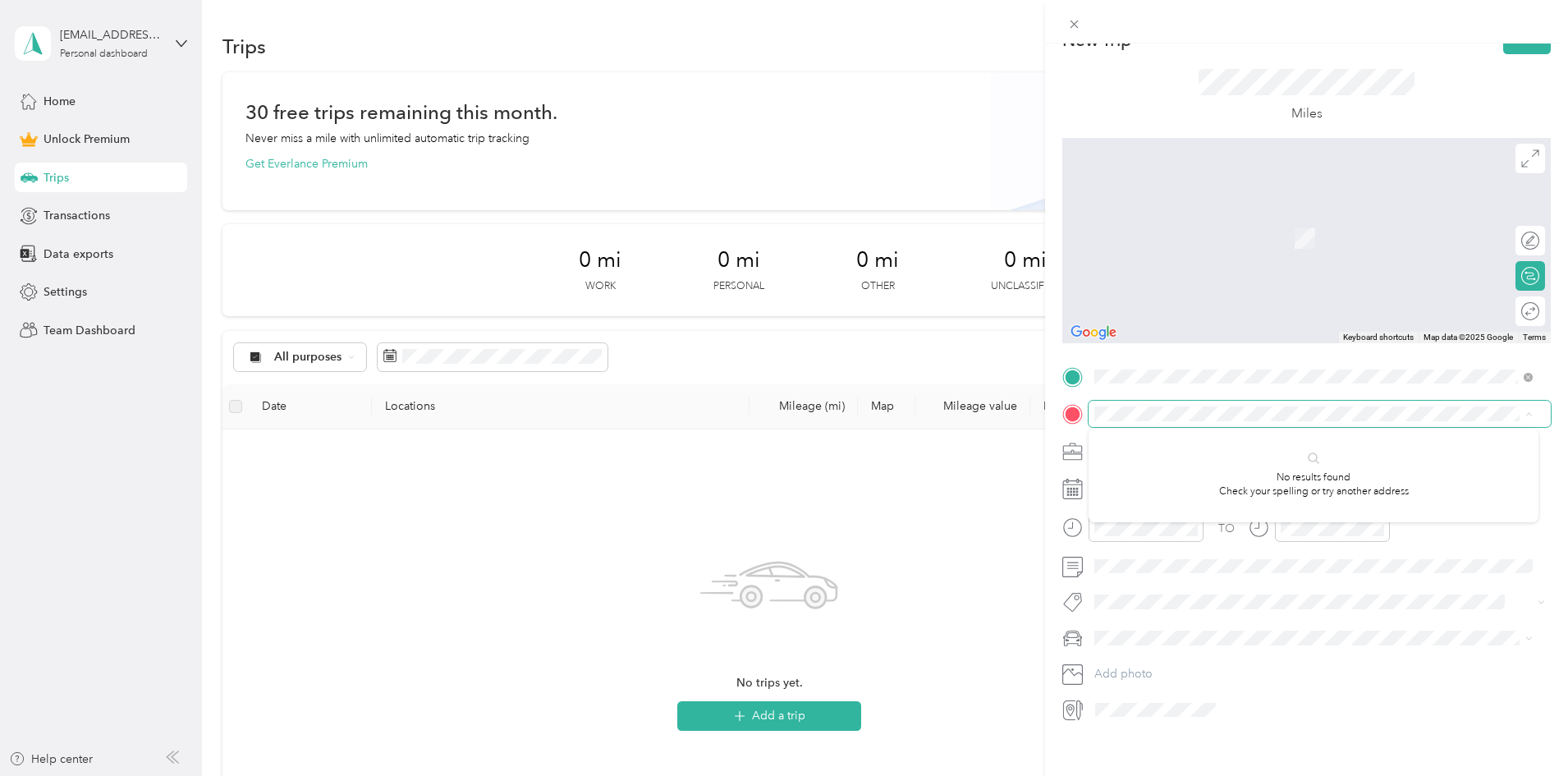
click at [1436, 404] on span at bounding box center [1319, 413] width 462 height 26
click at [1192, 480] on span "[STREET_ADDRESS][US_STATE]" at bounding box center [1207, 472] width 164 height 14
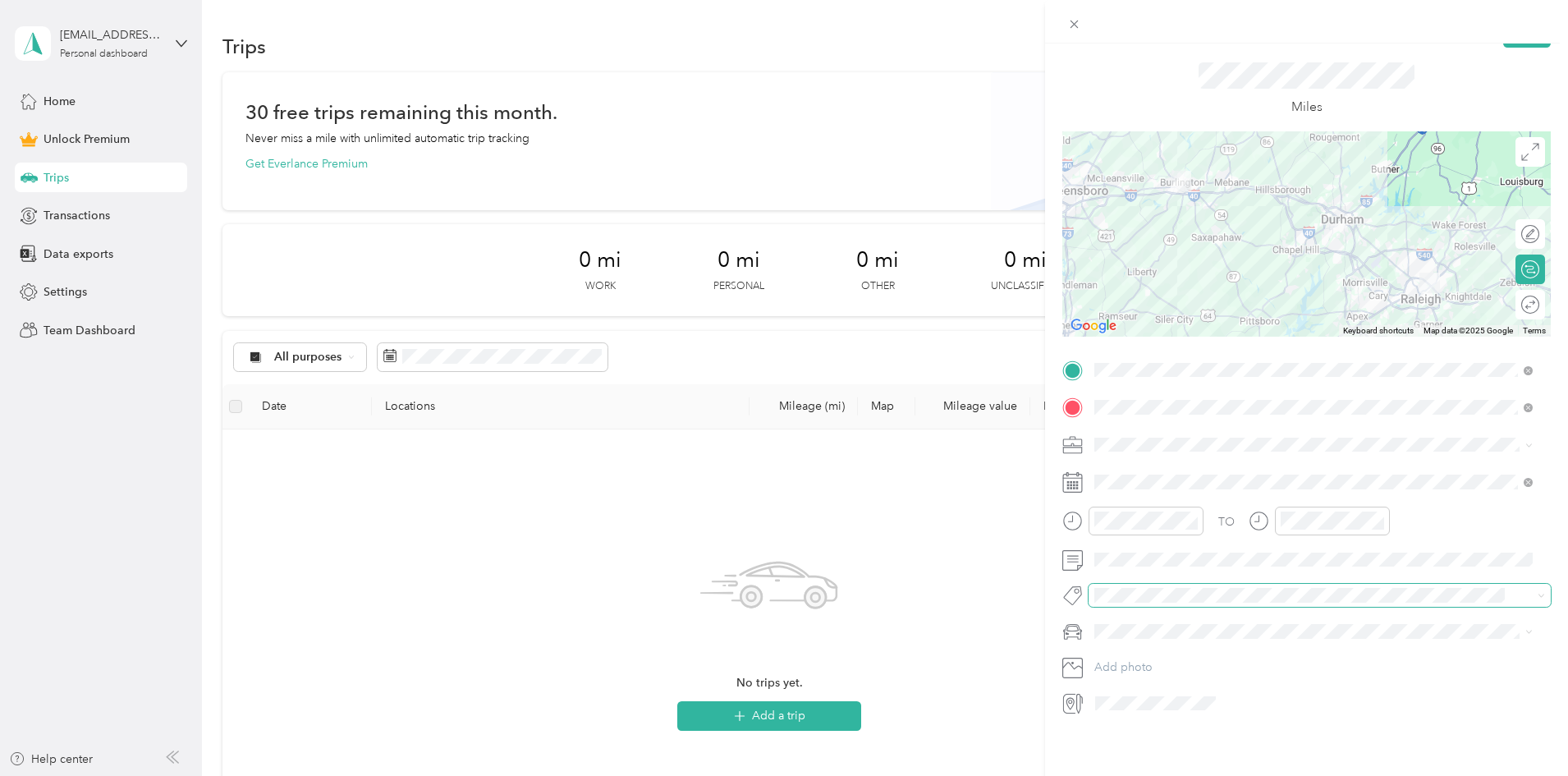
scroll to position [48, 0]
click at [1074, 13] on span at bounding box center [1073, 24] width 23 height 23
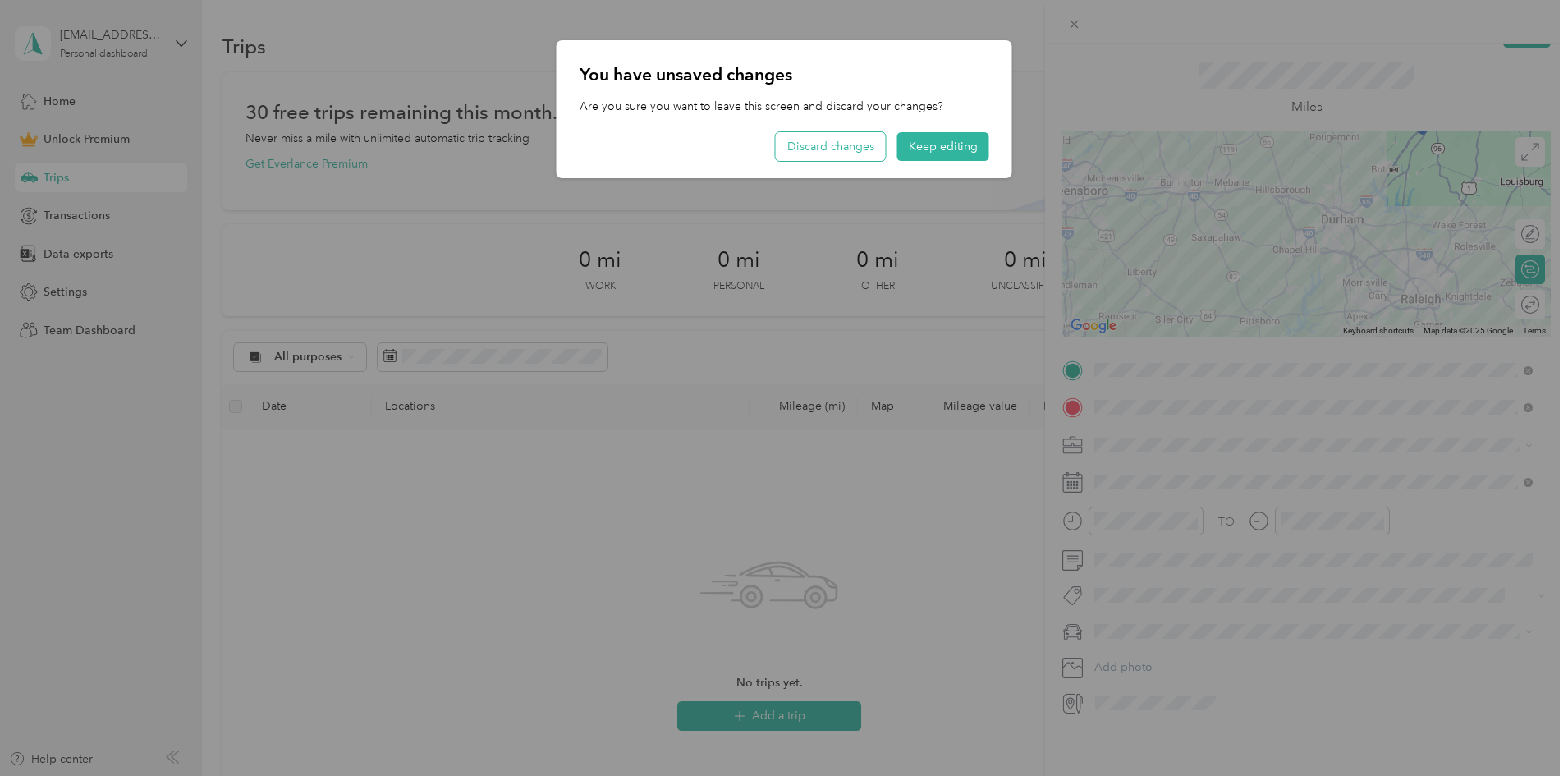
click at [824, 147] on button "Discard changes" at bounding box center [831, 147] width 110 height 29
